Goal: Transaction & Acquisition: Purchase product/service

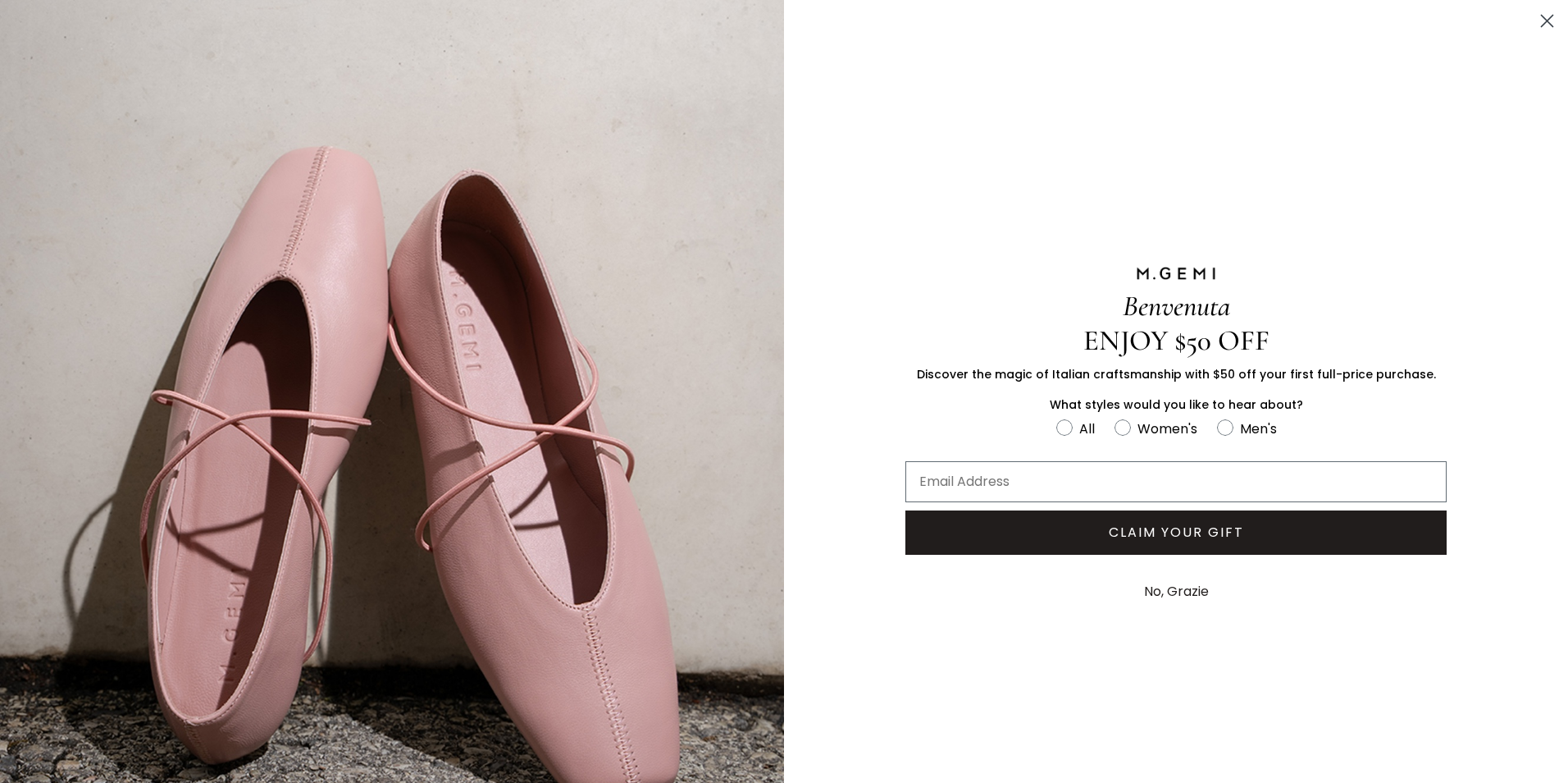
click at [1542, 24] on icon "Close dialog" at bounding box center [1547, 21] width 12 height 12
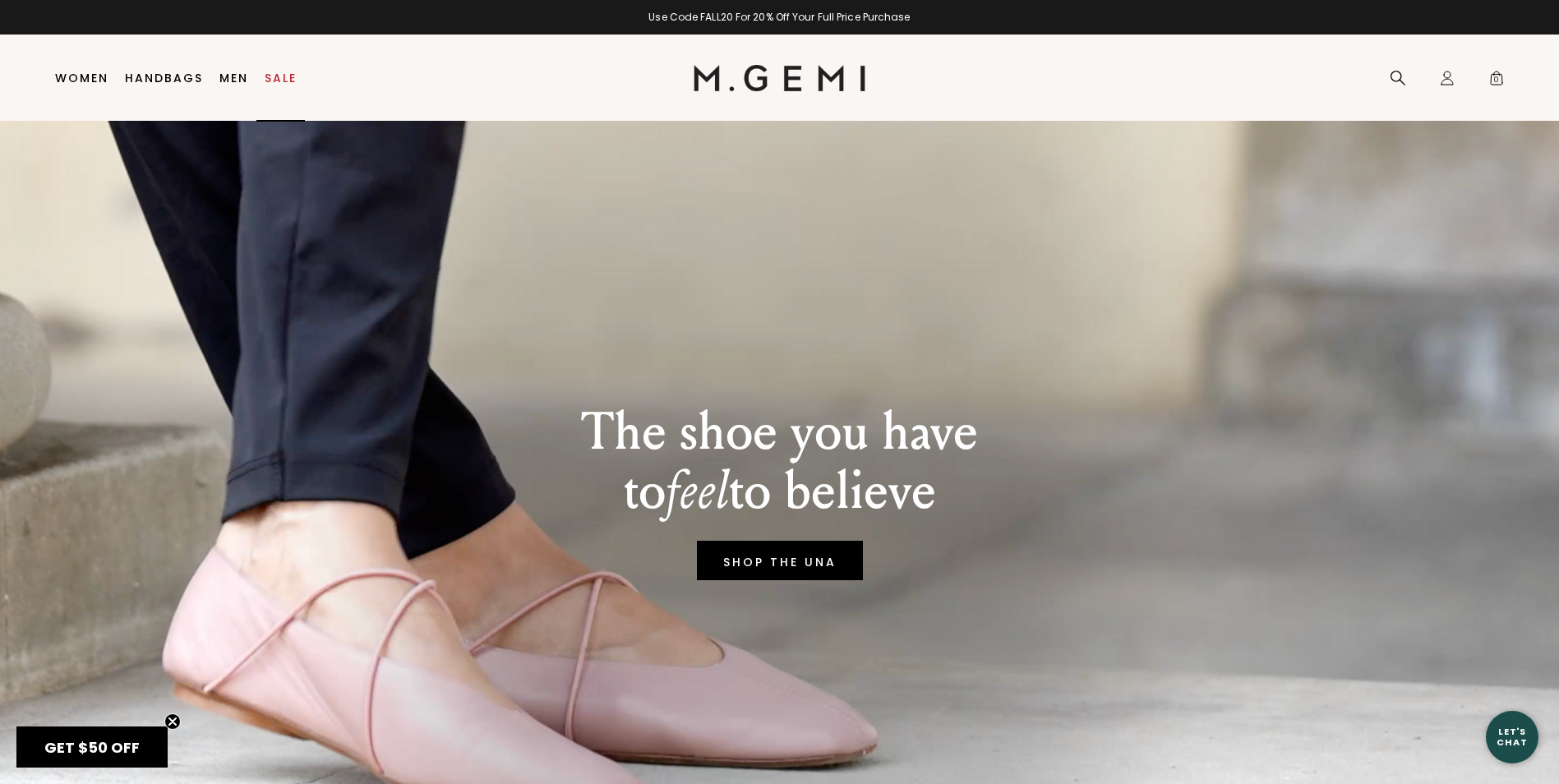
click at [277, 79] on link "Sale" at bounding box center [281, 78] width 32 height 13
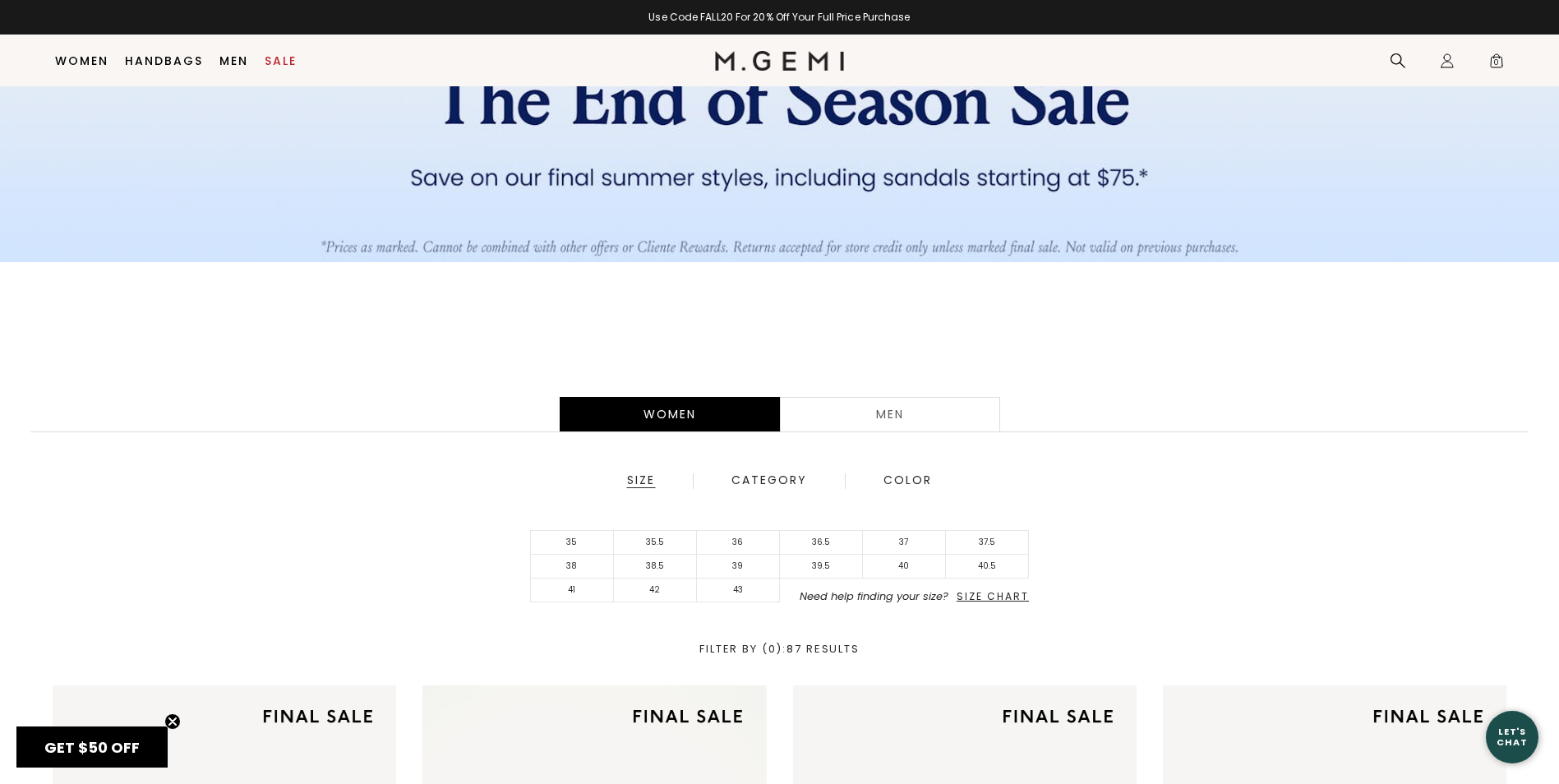
scroll to position [212, 0]
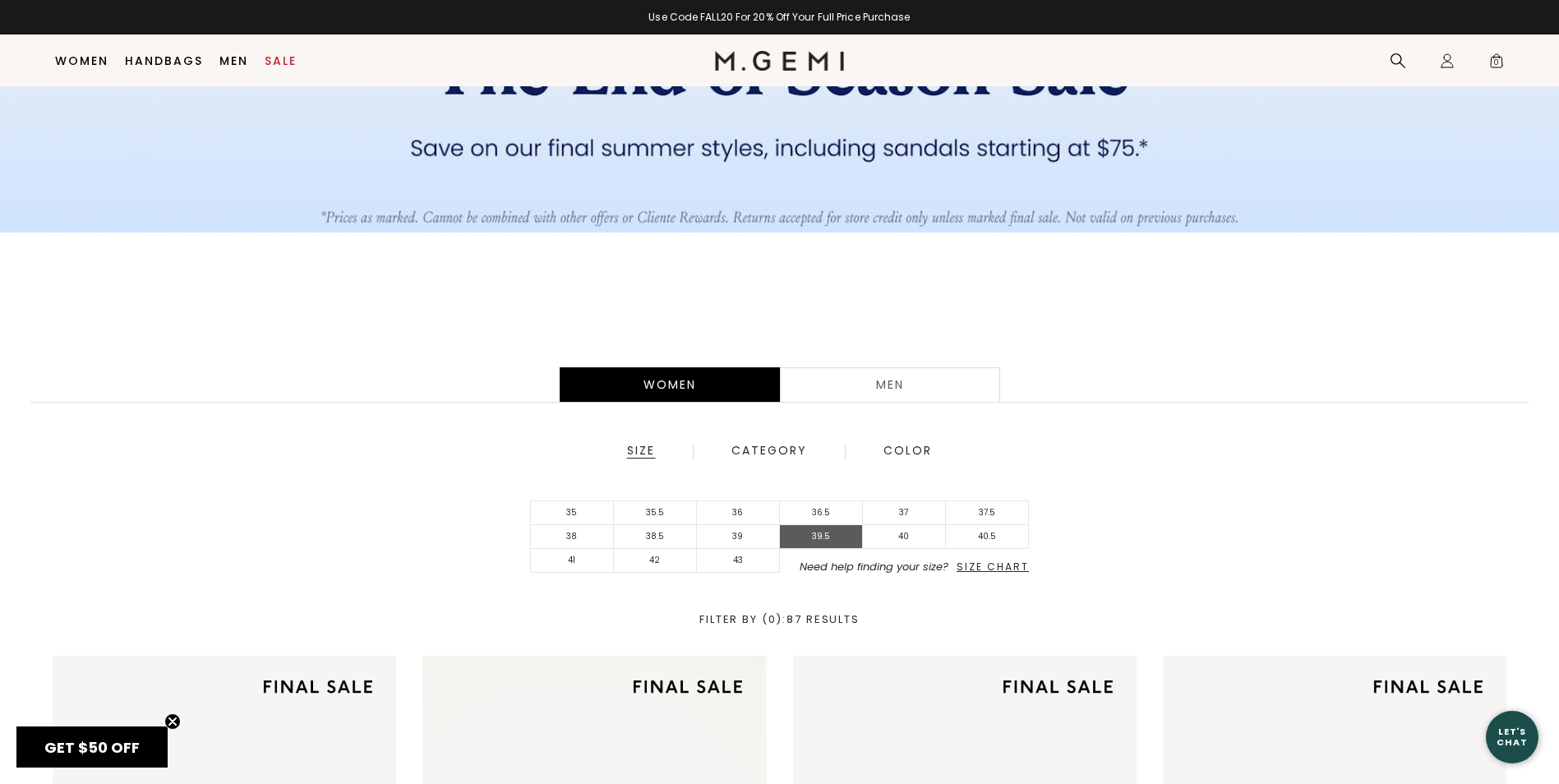
click at [833, 537] on li "39.5" at bounding box center [821, 537] width 83 height 24
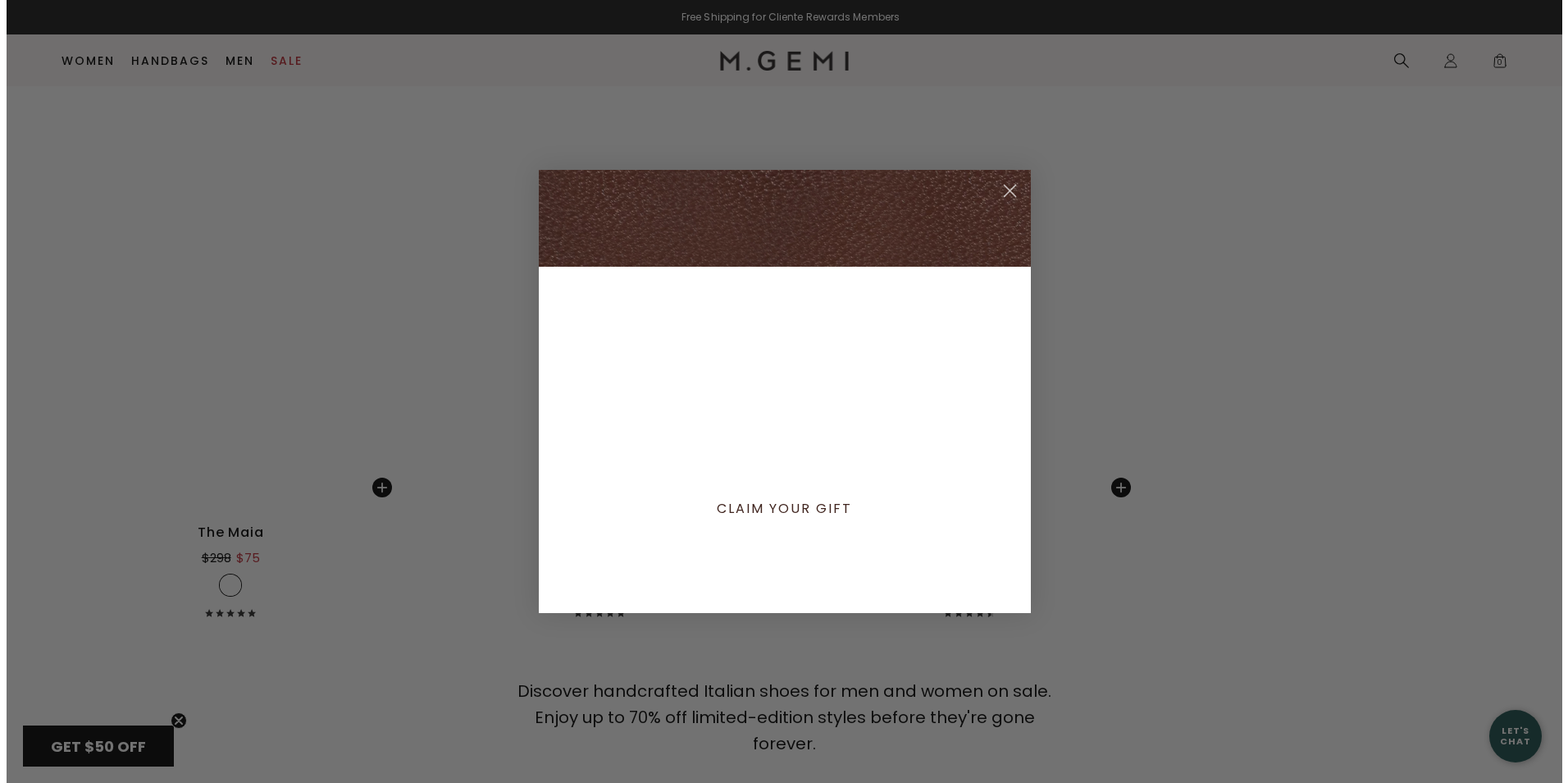
scroll to position [5827, 0]
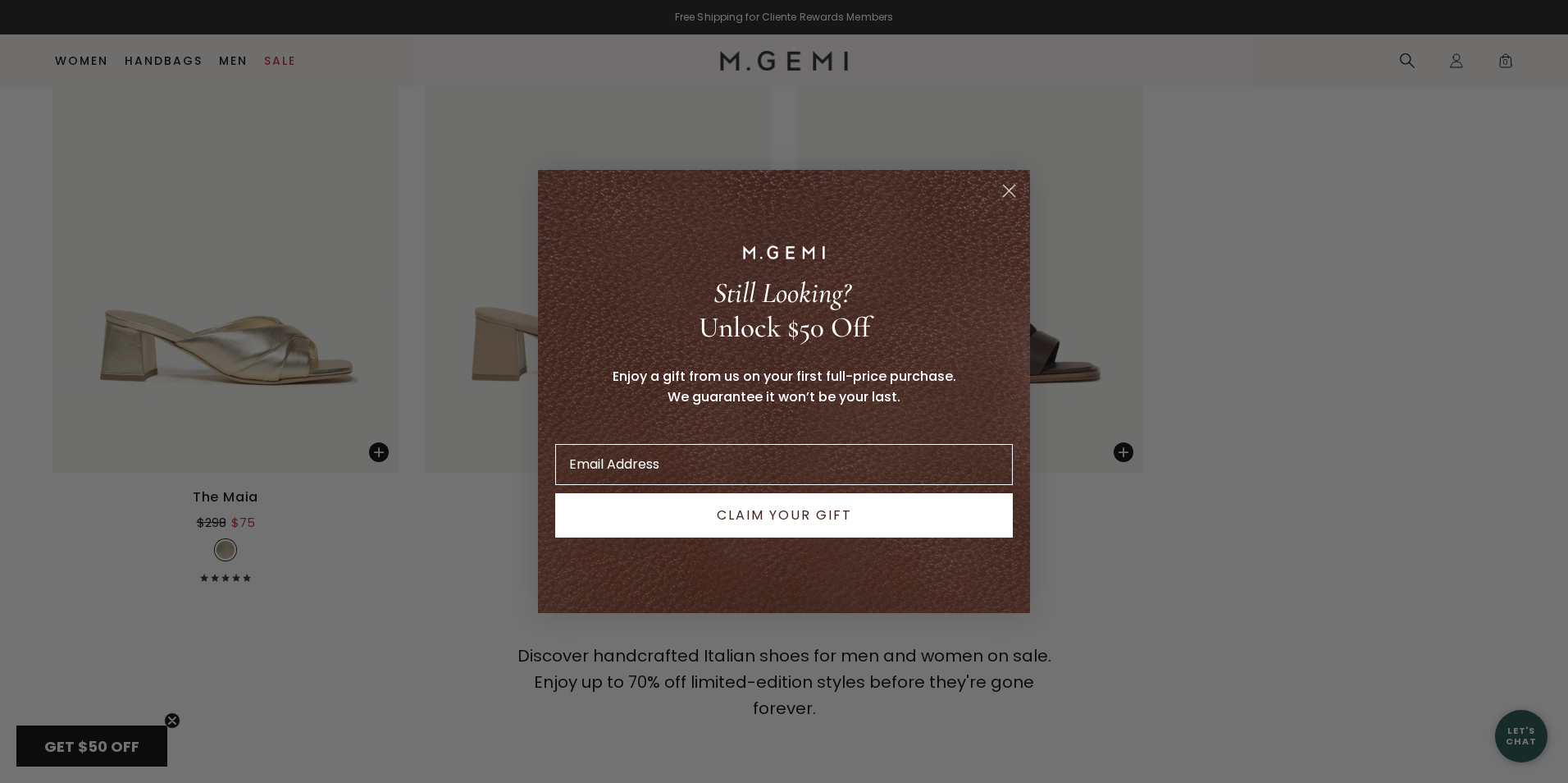
click at [1015, 189] on circle "Close dialog" at bounding box center [1009, 190] width 27 height 27
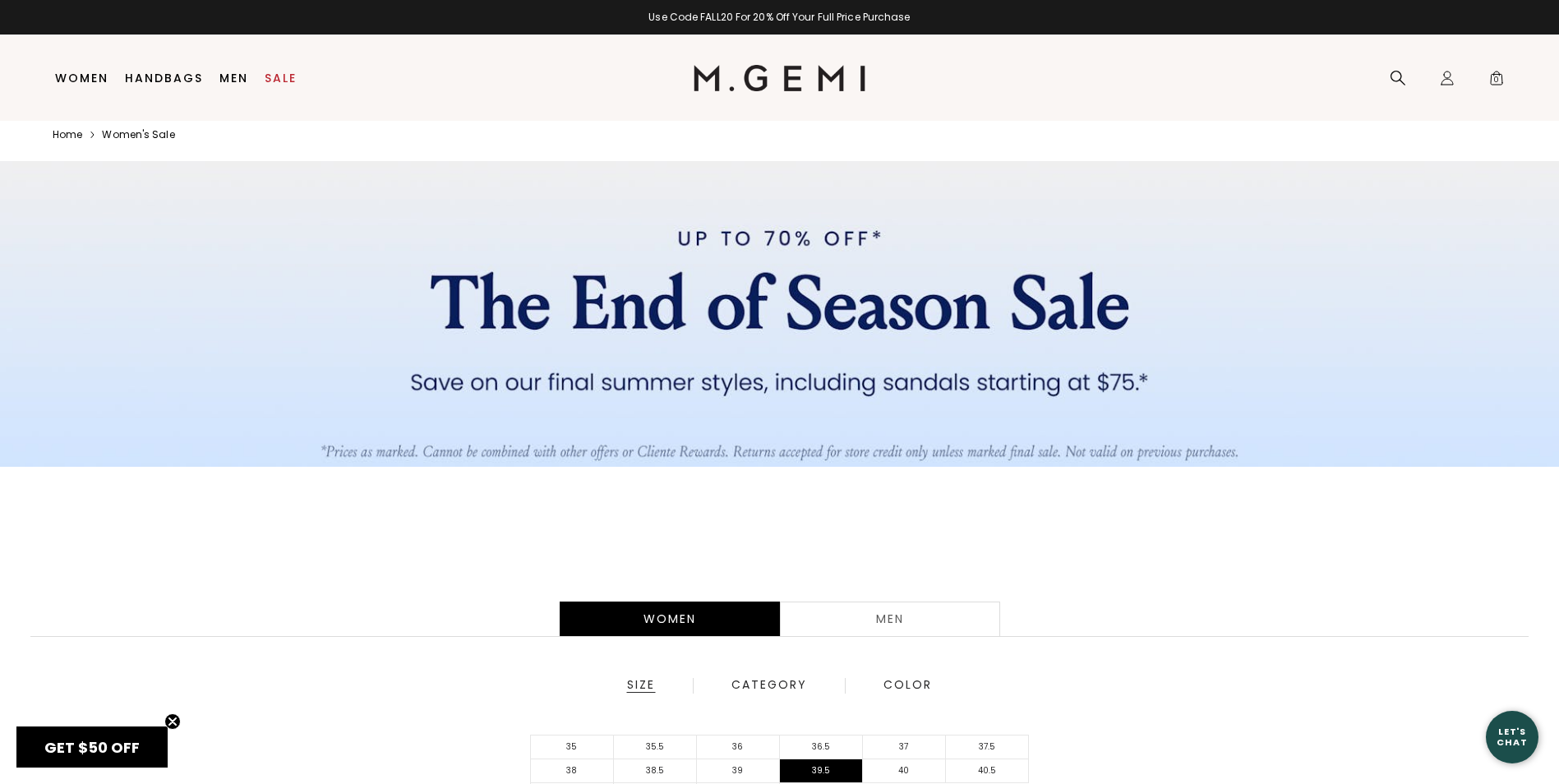
scroll to position [0, 0]
